Goal: Task Accomplishment & Management: Use online tool/utility

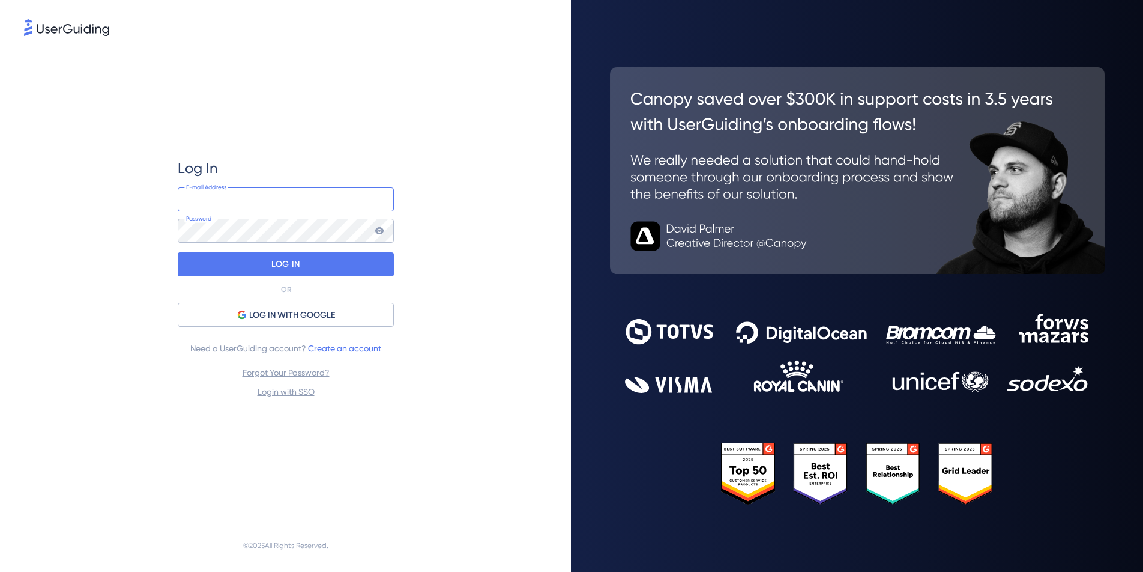
click at [235, 201] on input "email" at bounding box center [286, 199] width 216 height 24
type input "[PERSON_NAME][EMAIL_ADDRESS][DOMAIN_NAME]"
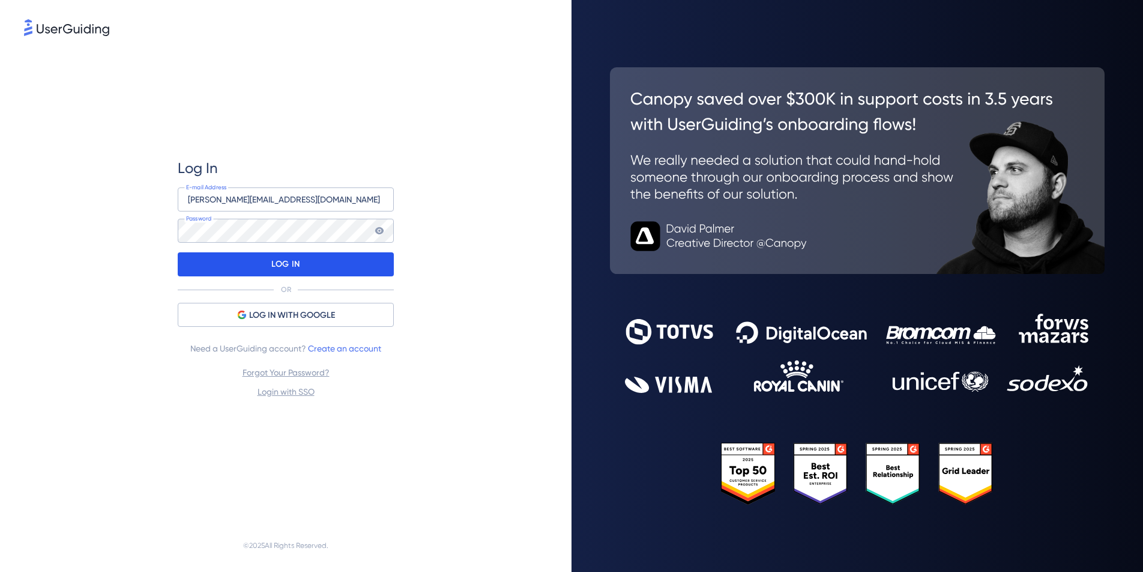
click at [283, 262] on p "LOG IN" at bounding box center [285, 264] width 28 height 19
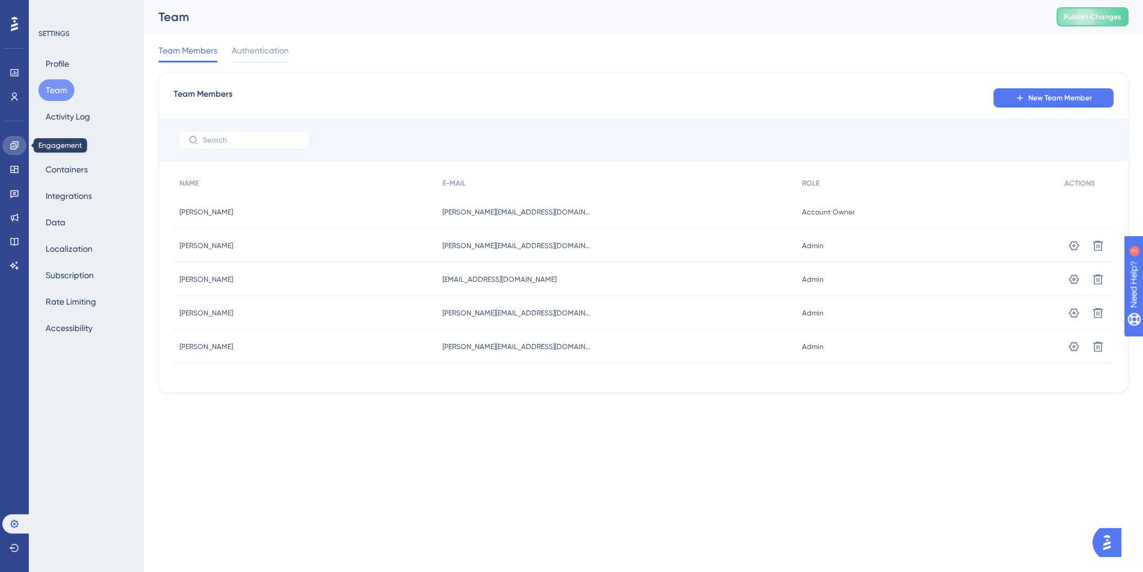
click at [14, 144] on icon at bounding box center [14, 145] width 8 height 8
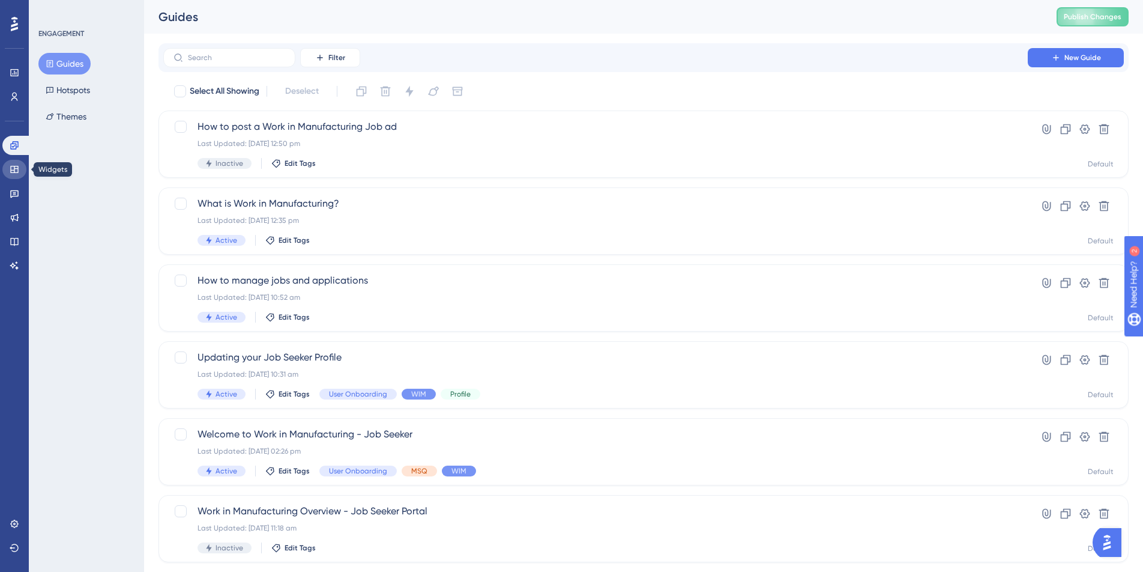
click at [12, 170] on icon at bounding box center [14, 169] width 8 height 7
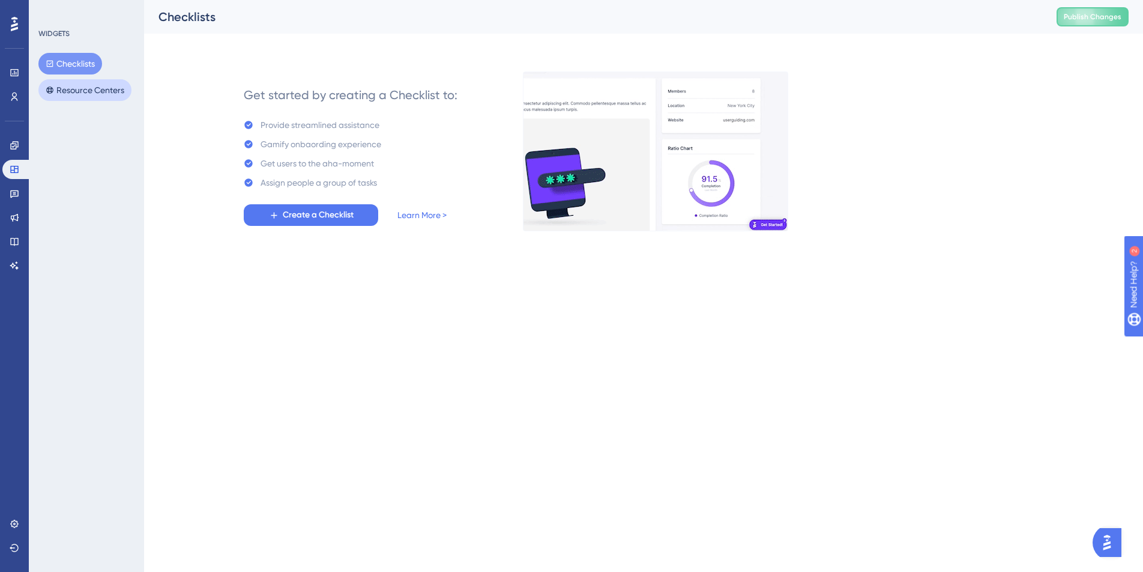
click at [72, 91] on button "Resource Centers" at bounding box center [84, 90] width 93 height 22
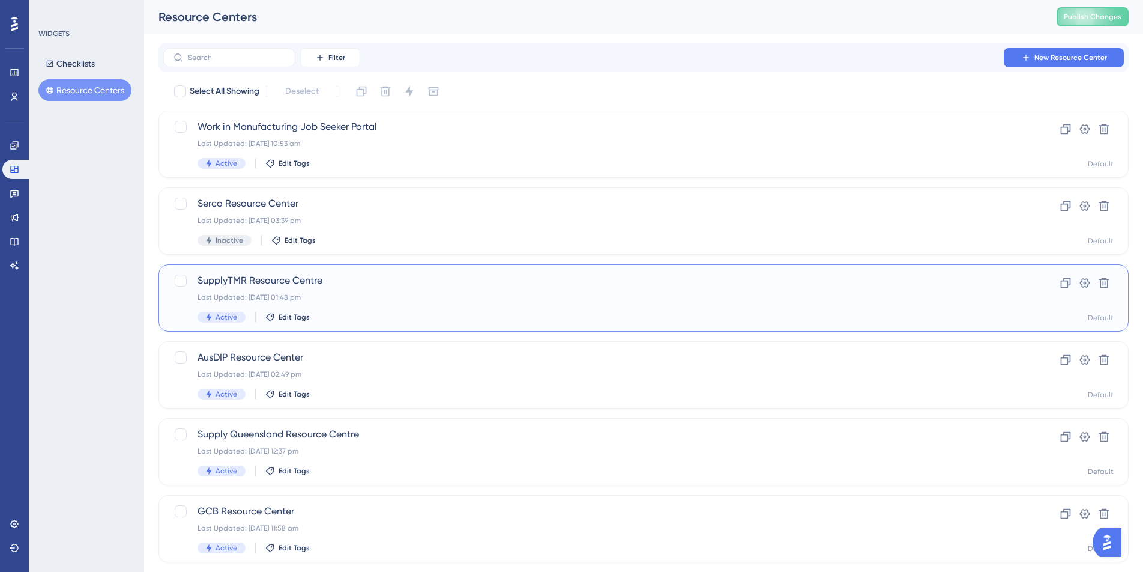
click at [382, 291] on div "SupplyTMR Resource Centre Last Updated: 21 Jun 2025 01:48 pm Active Edit Tags" at bounding box center [596, 297] width 796 height 49
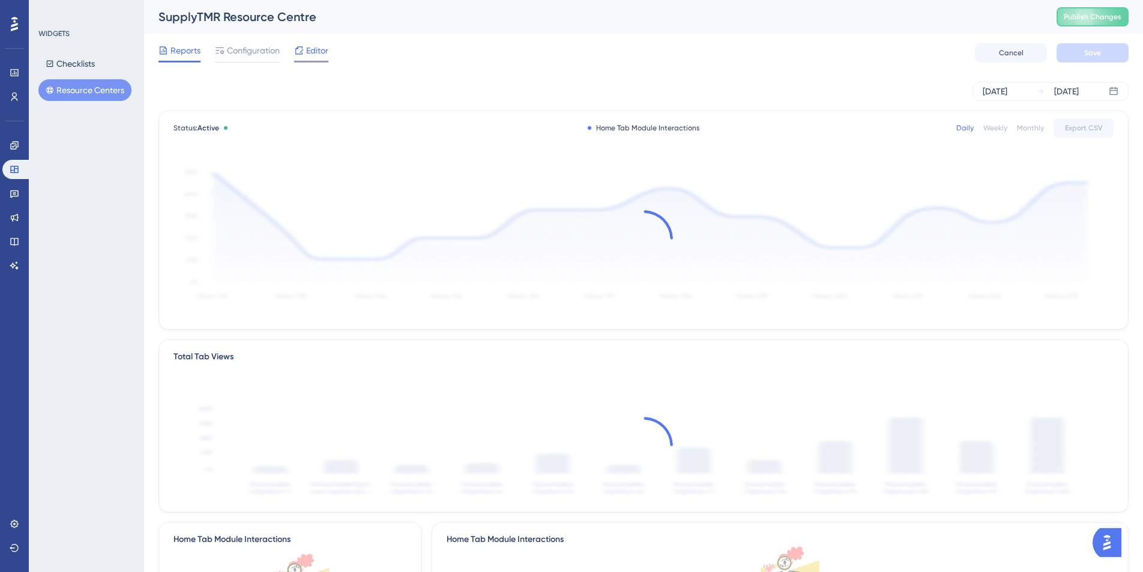
click at [319, 52] on span "Editor" at bounding box center [317, 50] width 22 height 14
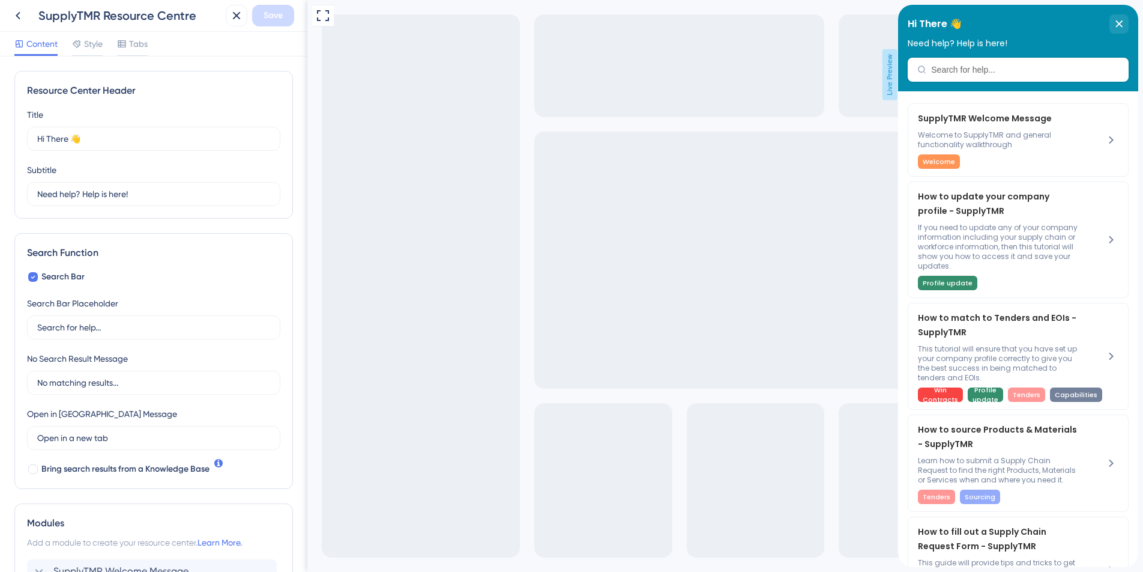
scroll to position [288, 0]
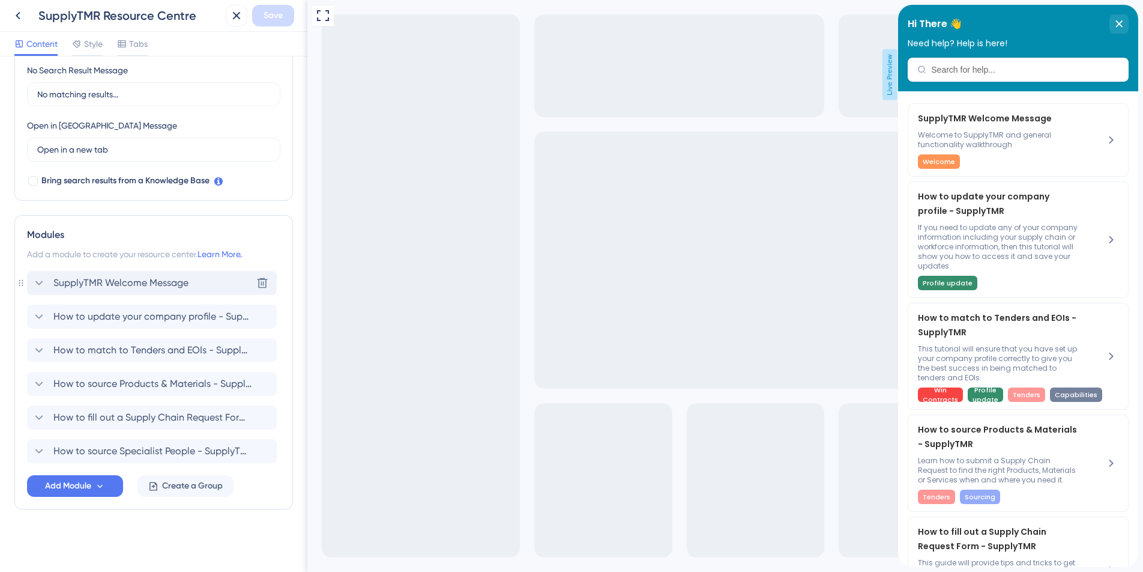
click at [157, 282] on span "SupplyTMR Welcome Message" at bounding box center [120, 283] width 135 height 14
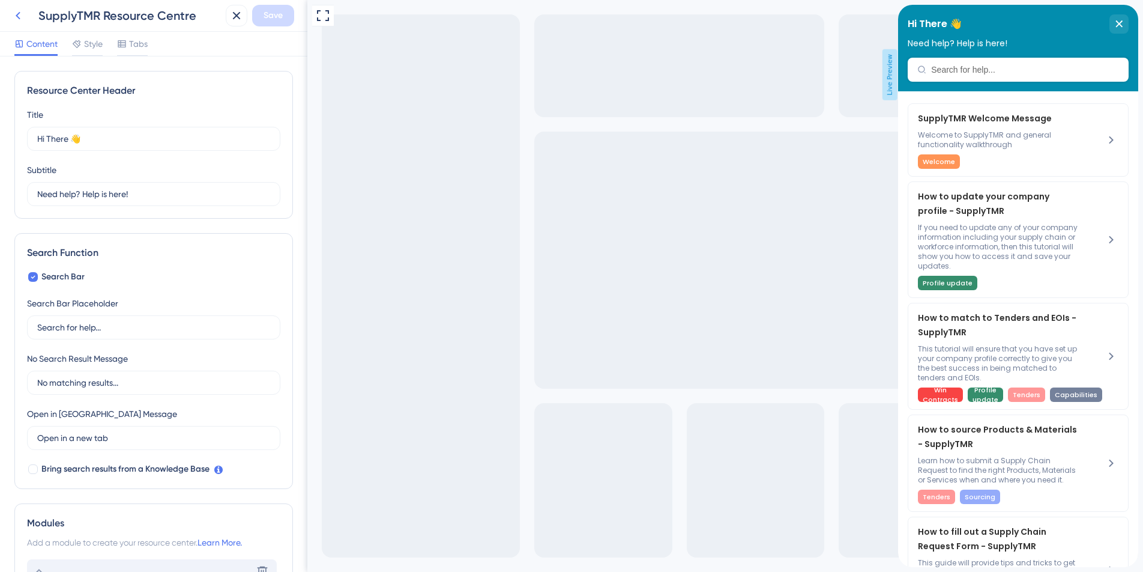
scroll to position [0, 0]
click at [20, 15] on icon at bounding box center [18, 15] width 14 height 14
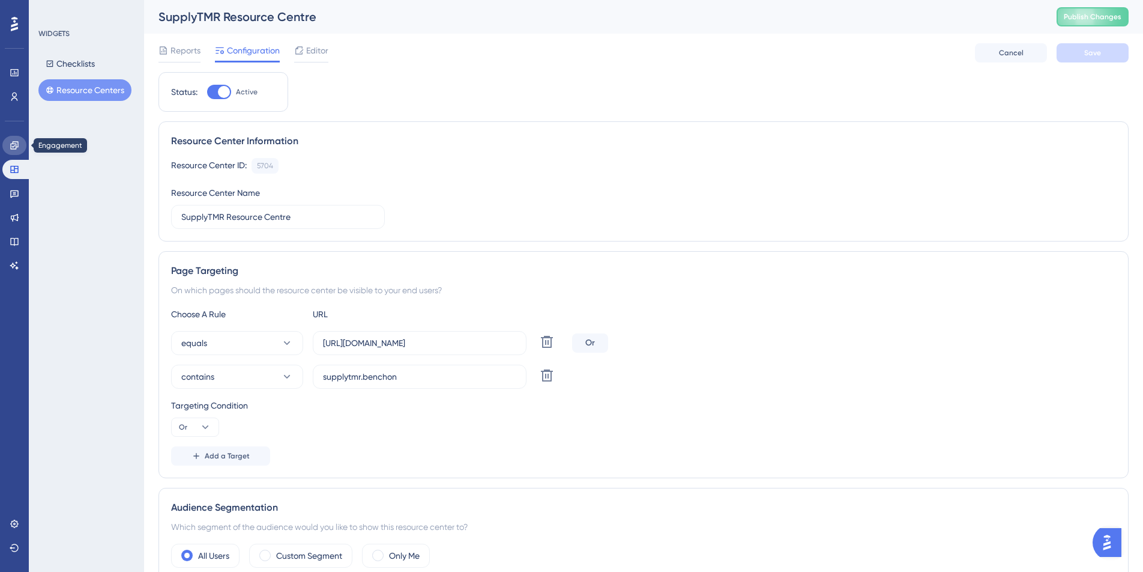
click at [16, 143] on icon at bounding box center [15, 146] width 10 height 10
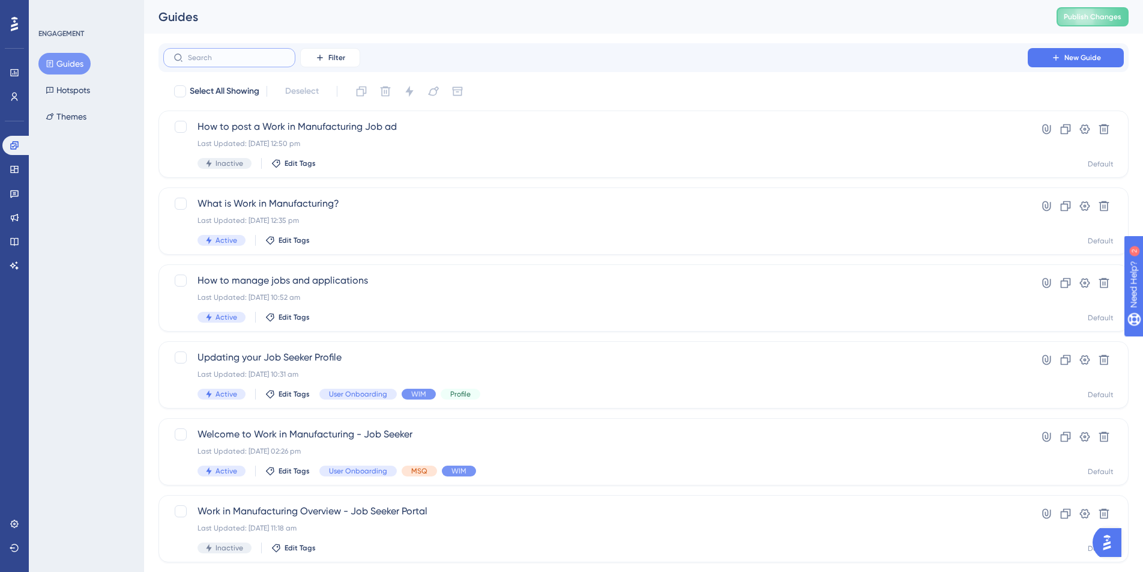
click at [237, 60] on input "text" at bounding box center [236, 57] width 97 height 8
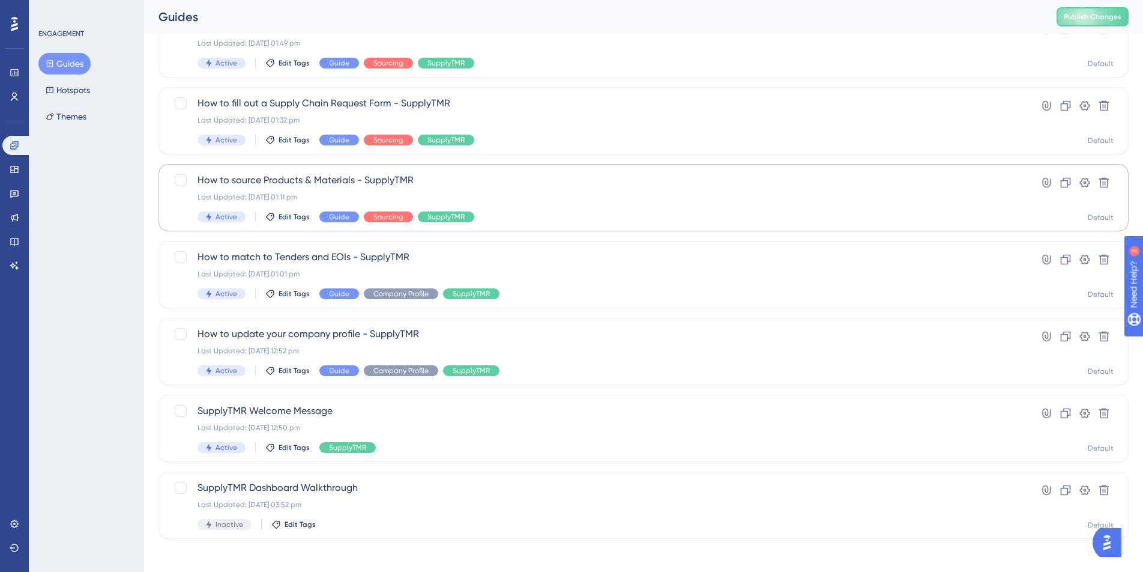
scroll to position [106, 0]
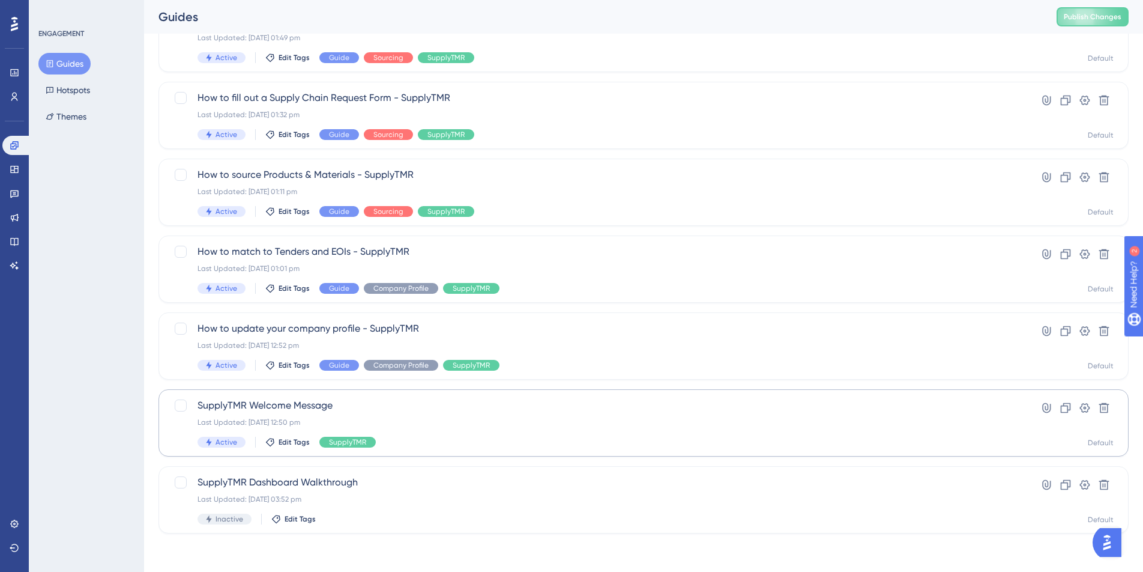
type input "SupplyTMR"
click at [274, 406] on span "SupplyTMR Welcome Message" at bounding box center [596, 405] width 796 height 14
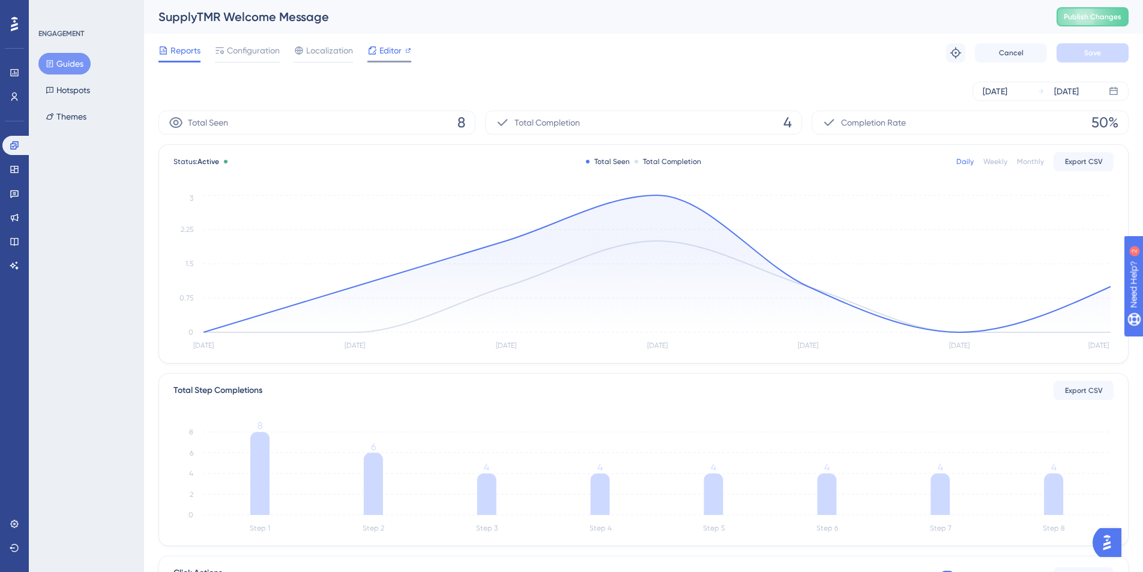
click at [382, 53] on span "Editor" at bounding box center [390, 50] width 22 height 14
